Goal: Task Accomplishment & Management: Complete application form

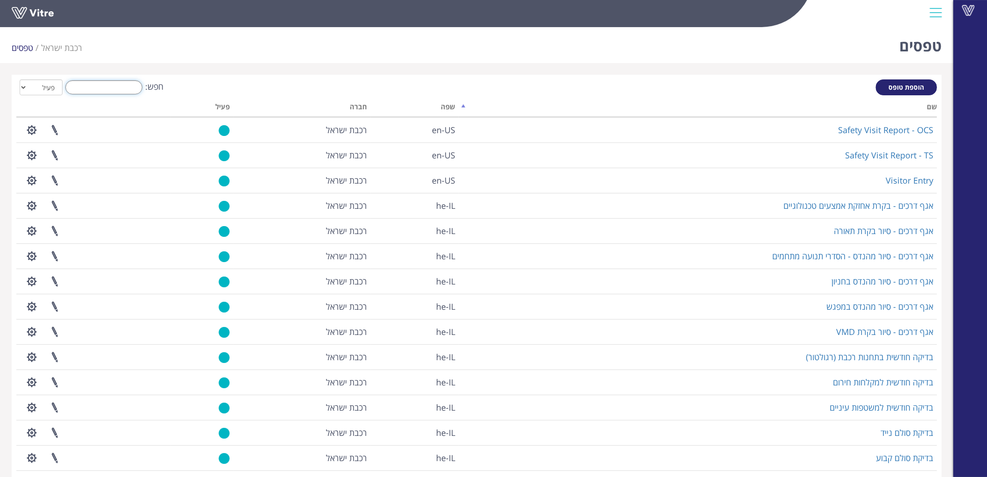
click at [115, 85] on input "חפש:" at bounding box center [103, 87] width 77 height 14
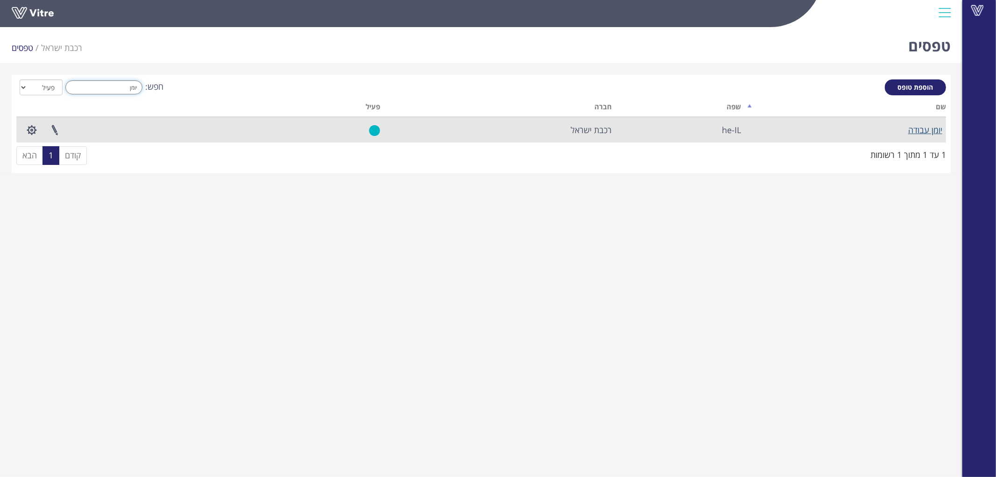
type input "יומן"
click at [927, 129] on link "יומן עבודה" at bounding box center [925, 129] width 34 height 11
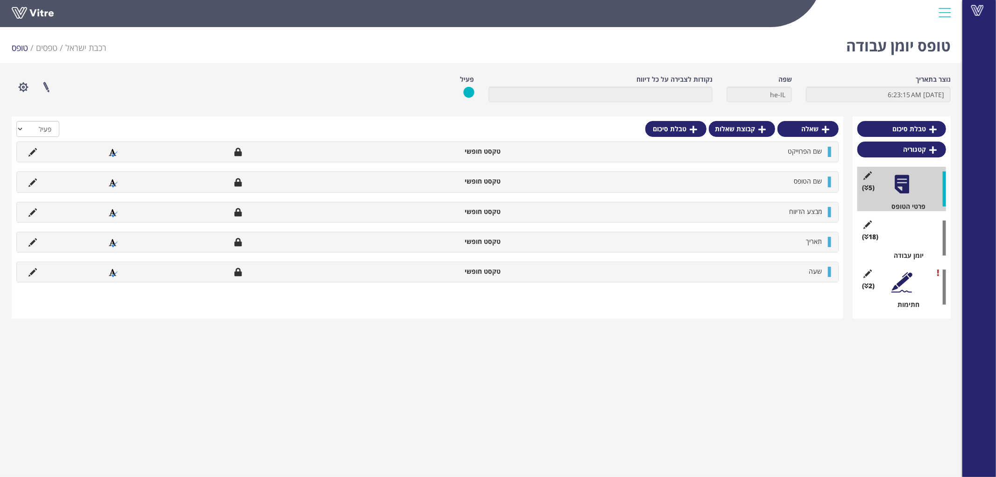
click at [898, 226] on div at bounding box center [901, 233] width 21 height 21
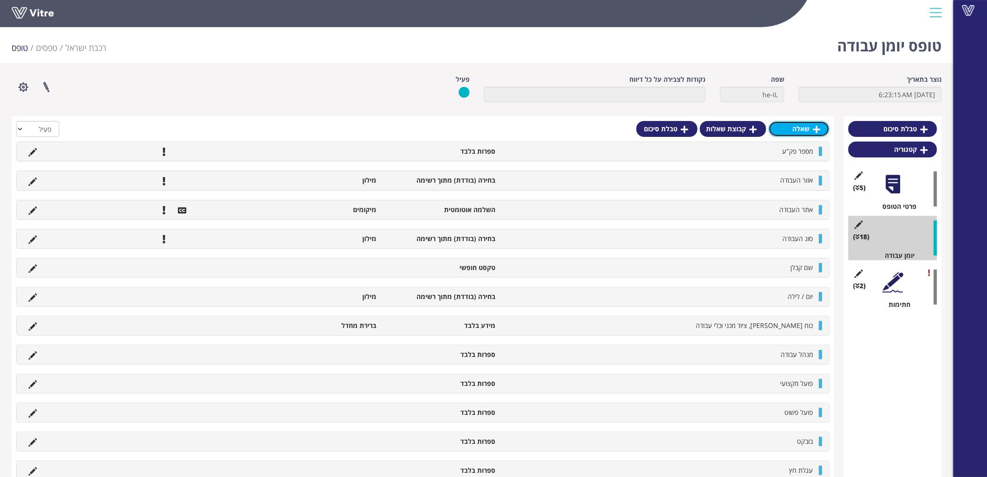
click at [800, 127] on link "שאלה" at bounding box center [799, 129] width 61 height 16
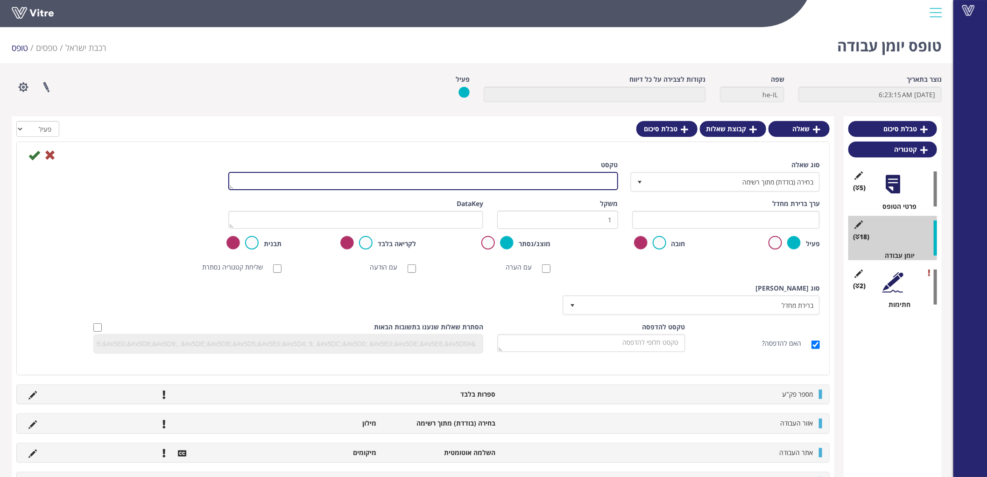
click at [605, 180] on textarea "טקסט" at bounding box center [423, 181] width 390 height 18
type textarea "מחלקה"
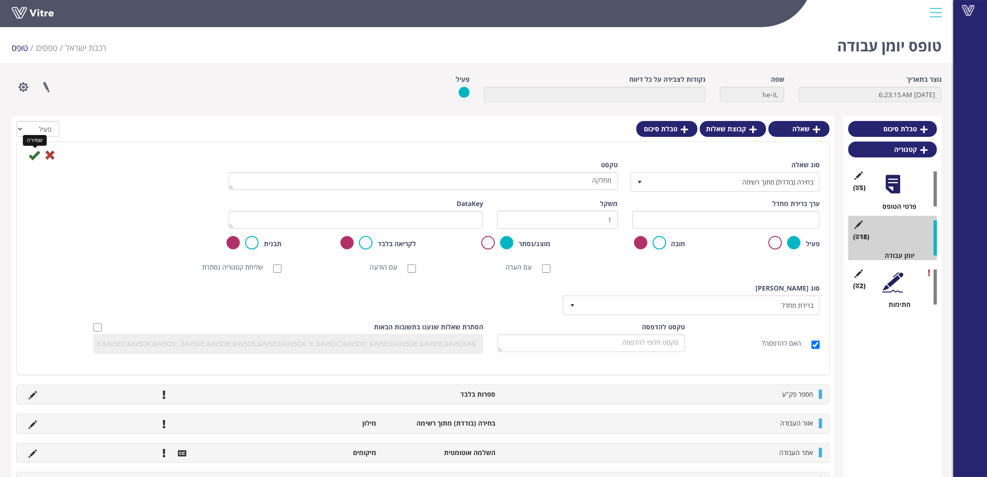
click at [36, 154] on icon at bounding box center [33, 154] width 11 height 11
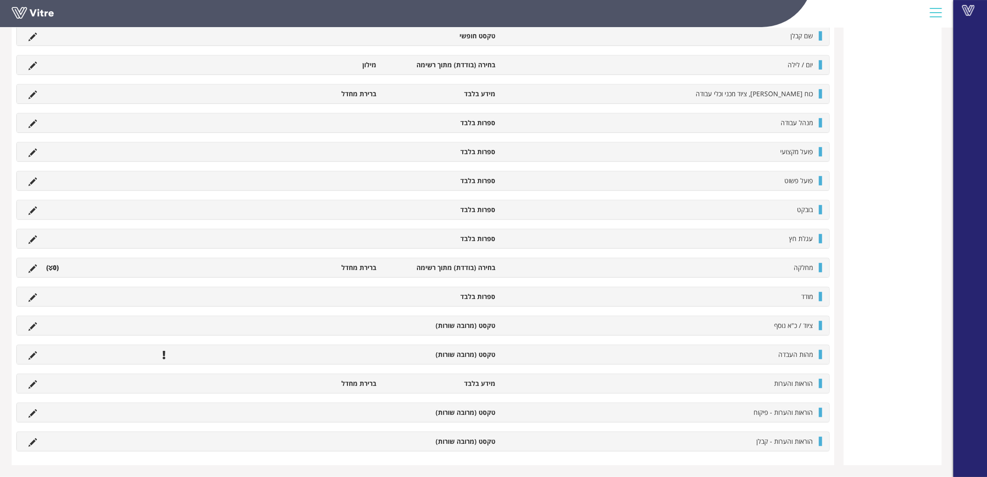
scroll to position [291, 0]
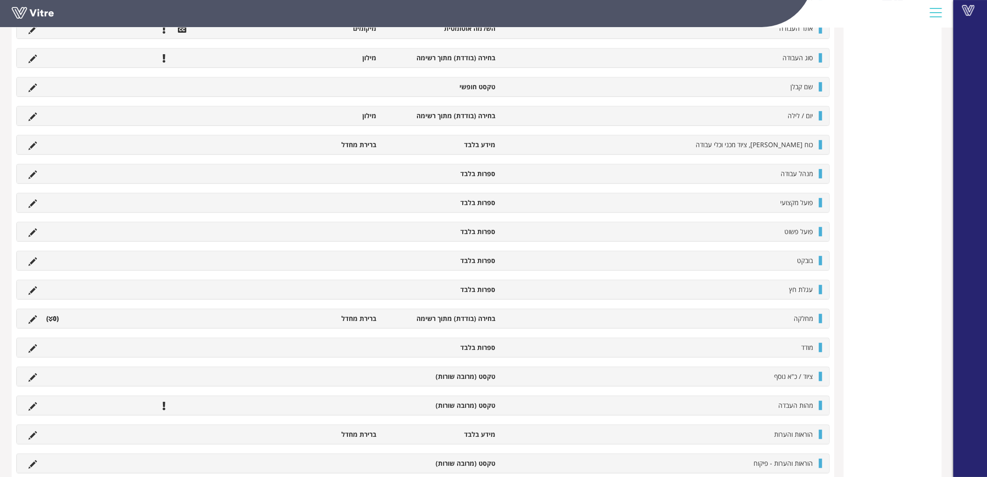
click at [819, 315] on div at bounding box center [820, 318] width 3 height 9
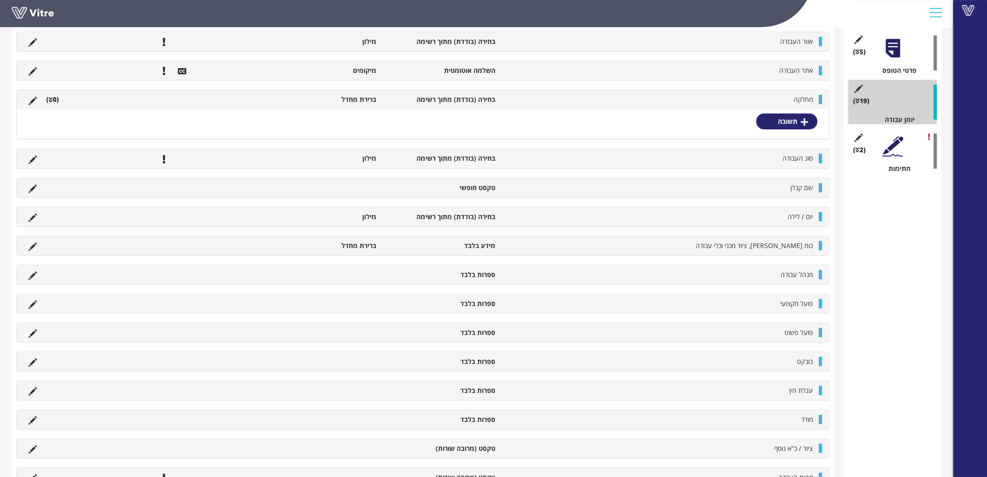
scroll to position [84, 0]
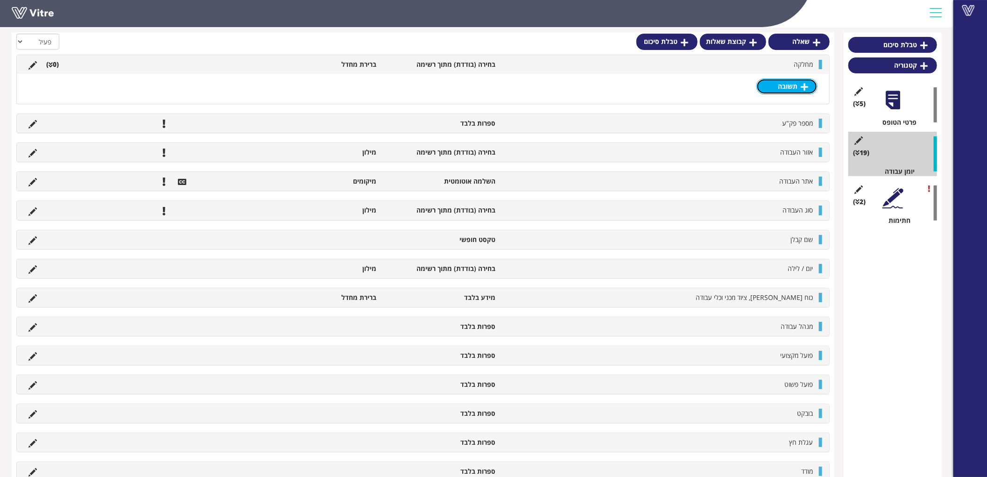
click at [786, 83] on link "תשובה" at bounding box center [786, 86] width 61 height 16
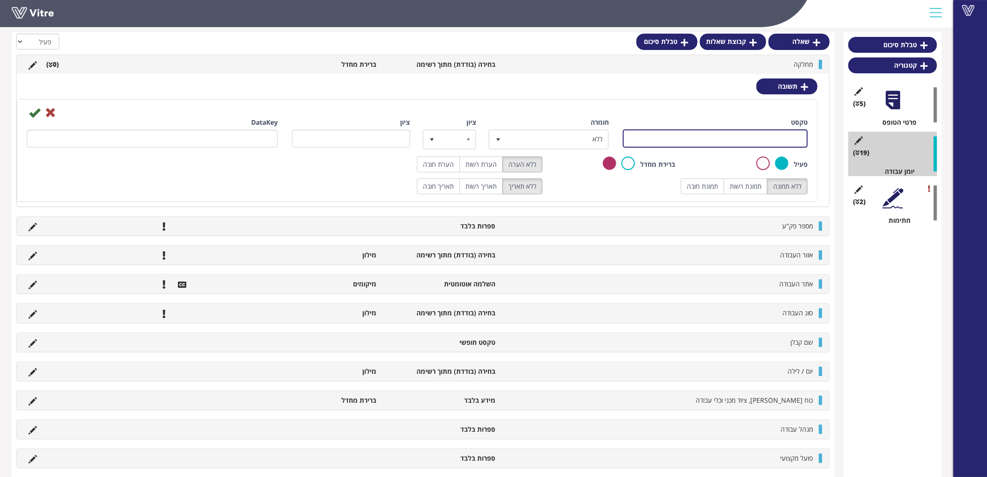
click at [762, 138] on input "טקסט" at bounding box center [715, 138] width 185 height 18
paste input "אמצעים טכנולוגיים"
type input "אמצעים טכנולוגיים"
click at [32, 113] on icon at bounding box center [34, 112] width 11 height 11
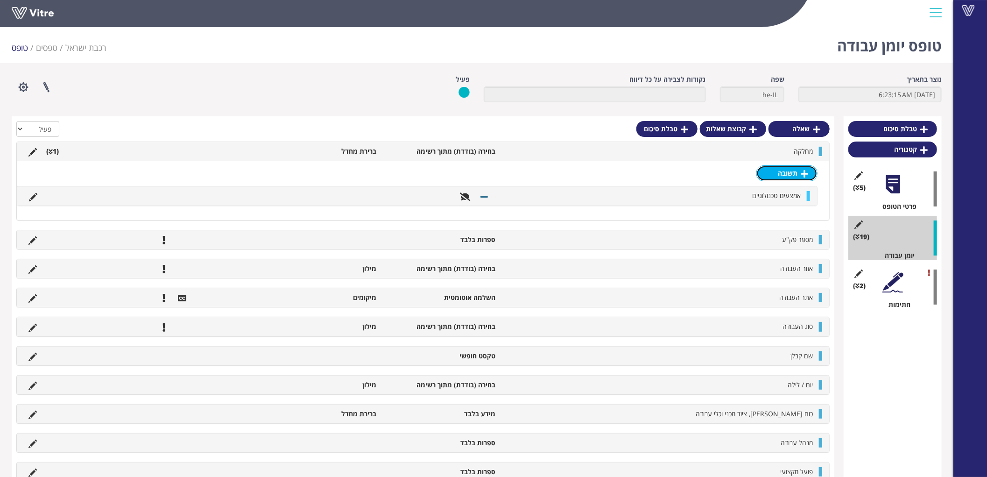
click at [798, 170] on link "תשובה" at bounding box center [786, 173] width 61 height 16
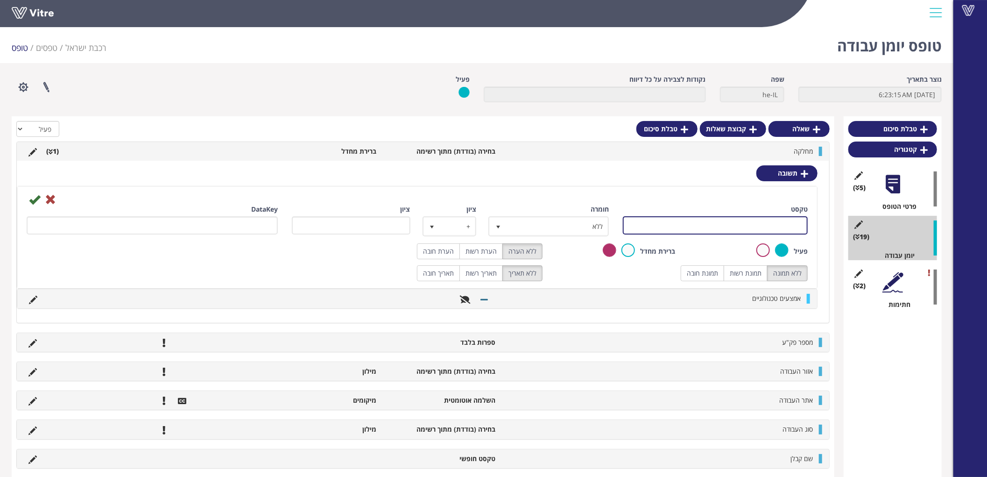
click at [778, 227] on input "טקסט" at bounding box center [715, 225] width 185 height 18
paste input "אמצעים טכנולוגים מצג 1"
type input "אמצעים טכנולוגים מצג 1"
click at [37, 196] on icon at bounding box center [34, 199] width 11 height 11
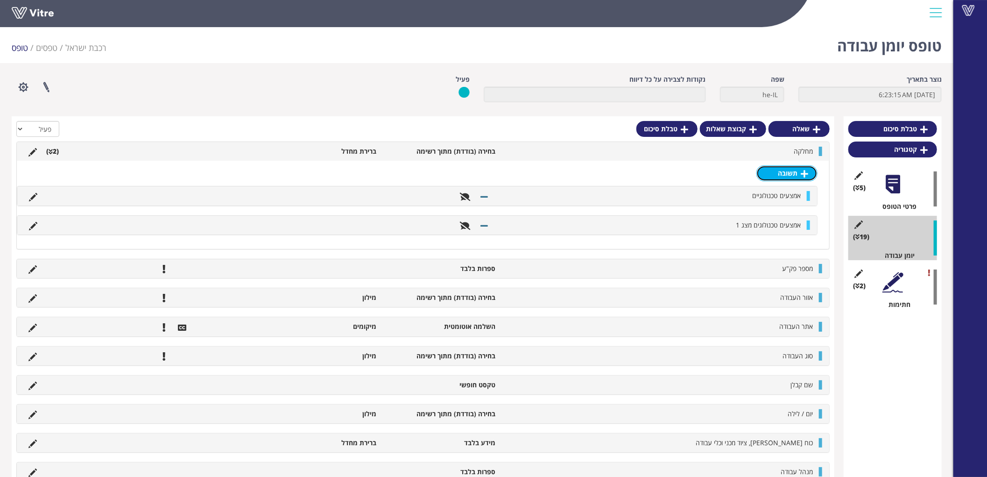
click at [796, 175] on link "תשובה" at bounding box center [786, 173] width 61 height 16
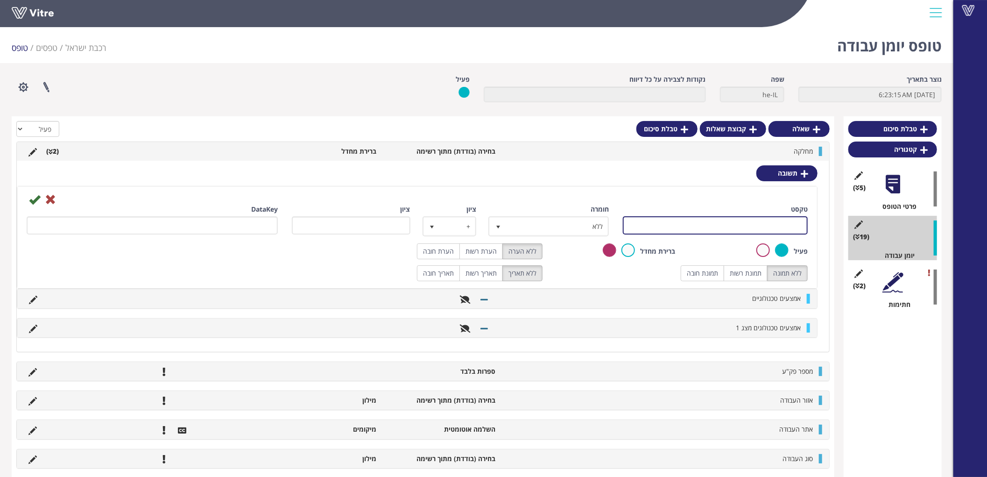
click at [790, 223] on input "טקסט" at bounding box center [715, 225] width 185 height 18
paste input "הסדרי תנועה"
type input "הסדרי תנועה"
click at [35, 195] on icon at bounding box center [34, 199] width 11 height 11
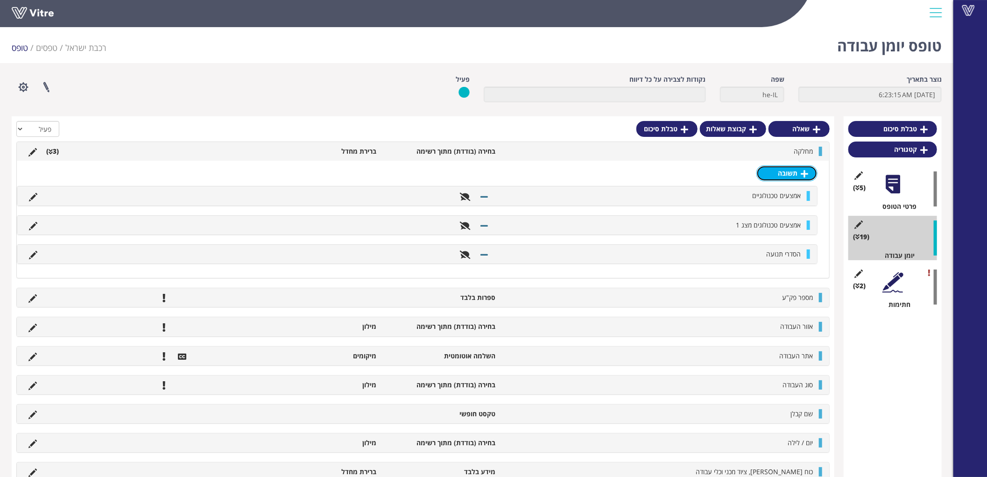
click at [797, 179] on link "תשובה" at bounding box center [786, 173] width 61 height 16
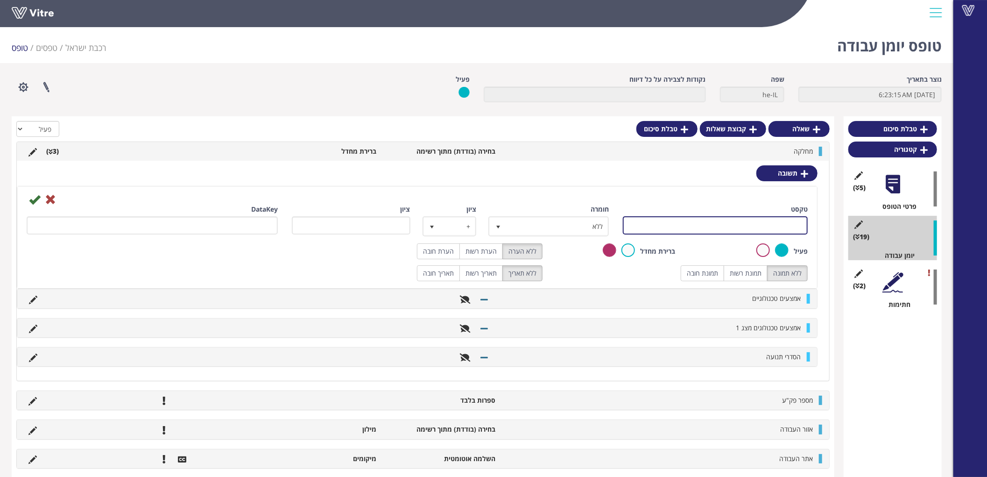
click at [784, 225] on input "טקסט" at bounding box center [715, 225] width 185 height 18
type input "תאורה"
click at [34, 201] on icon at bounding box center [34, 199] width 11 height 11
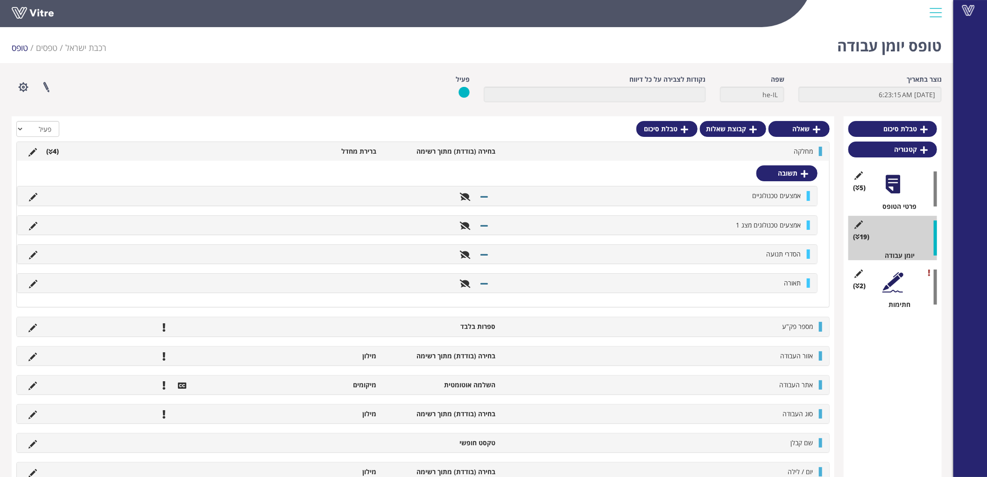
click at [314, 68] on div "טופס יומן עבודה רכבת [PERSON_NAME] טפסים טופס נוצר בתאריך [DATE] 6:23:15 AM שפה…" at bounding box center [477, 433] width 954 height 820
